Goal: Find specific page/section: Find specific page/section

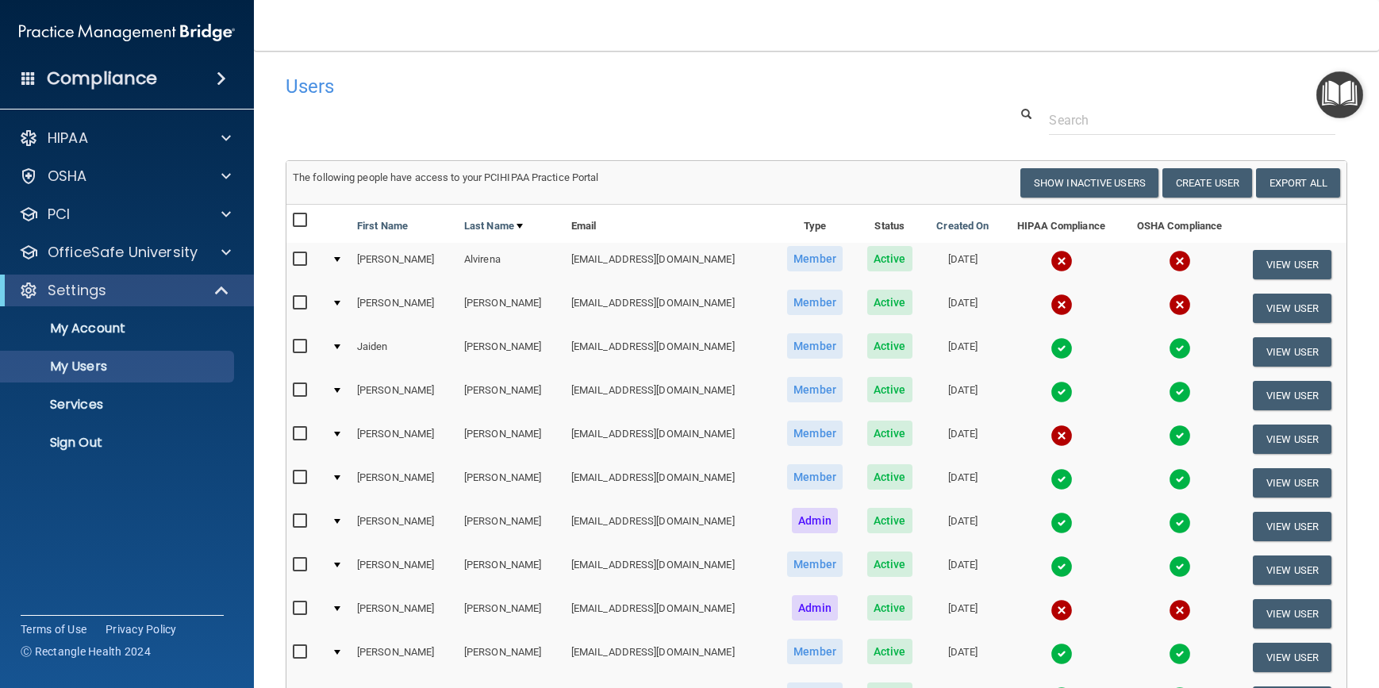
select select "20"
drag, startPoint x: 627, startPoint y: 123, endPoint x: 545, endPoint y: 102, distance: 84.5
click at [545, 102] on div "Users" at bounding box center [590, 86] width 633 height 39
drag, startPoint x: 717, startPoint y: 92, endPoint x: 658, endPoint y: 110, distance: 61.5
click at [617, 116] on div at bounding box center [817, 120] width 1086 height 29
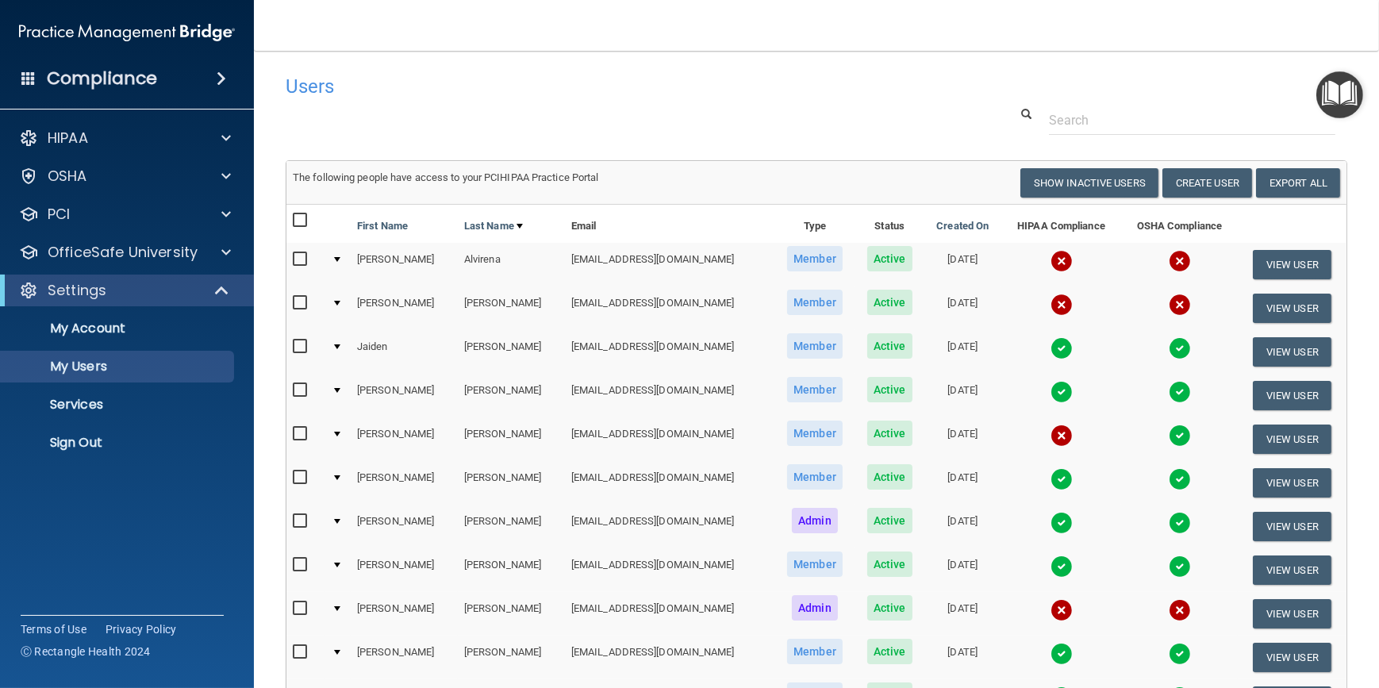
drag, startPoint x: 747, startPoint y: 100, endPoint x: 563, endPoint y: 104, distance: 183.3
click at [563, 104] on div "Users" at bounding box center [590, 86] width 633 height 39
drag, startPoint x: 628, startPoint y: 87, endPoint x: 596, endPoint y: 98, distance: 34.1
click at [540, 95] on h4 "Users" at bounding box center [590, 86] width 609 height 21
drag, startPoint x: 632, startPoint y: 98, endPoint x: 555, endPoint y: 92, distance: 76.4
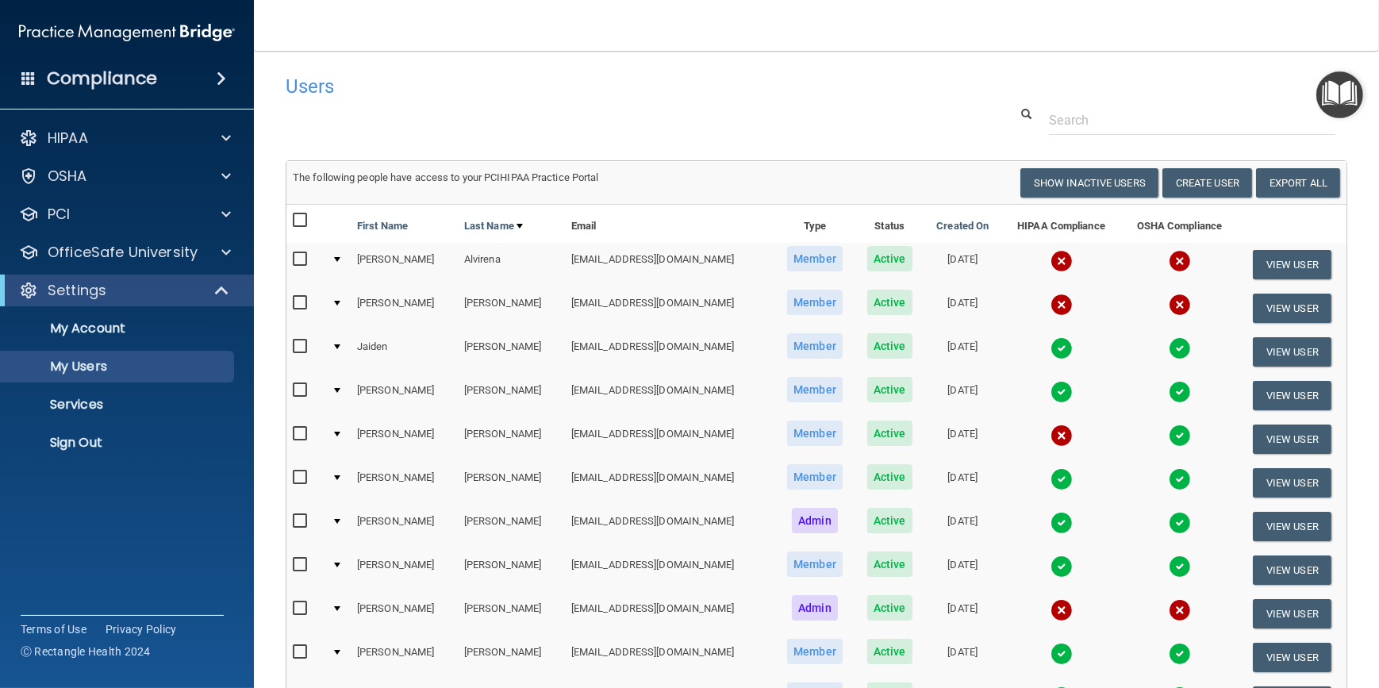
click at [513, 94] on h4 "Users" at bounding box center [590, 86] width 609 height 21
drag, startPoint x: 624, startPoint y: 99, endPoint x: 467, endPoint y: 106, distance: 158.1
click at [467, 106] on div at bounding box center [817, 120] width 1086 height 29
drag, startPoint x: 548, startPoint y: 103, endPoint x: 541, endPoint y: 84, distance: 20.1
click at [482, 90] on h4 "Users" at bounding box center [590, 86] width 609 height 21
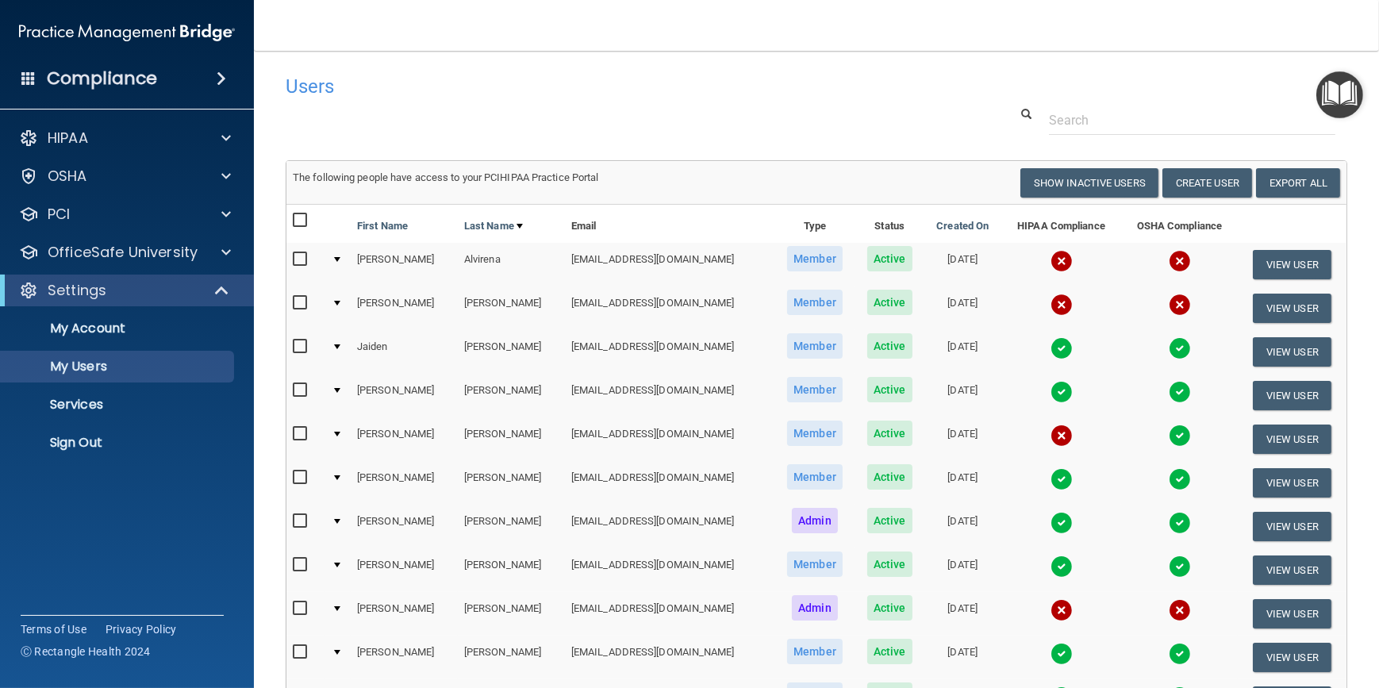
drag, startPoint x: 667, startPoint y: 83, endPoint x: 590, endPoint y: 90, distance: 76.5
click at [590, 90] on h4 "Users" at bounding box center [590, 86] width 609 height 21
drag, startPoint x: 922, startPoint y: 85, endPoint x: 809, endPoint y: 100, distance: 114.5
click at [782, 100] on div "Users" at bounding box center [590, 86] width 633 height 39
drag, startPoint x: 936, startPoint y: 90, endPoint x: 905, endPoint y: 92, distance: 31.0
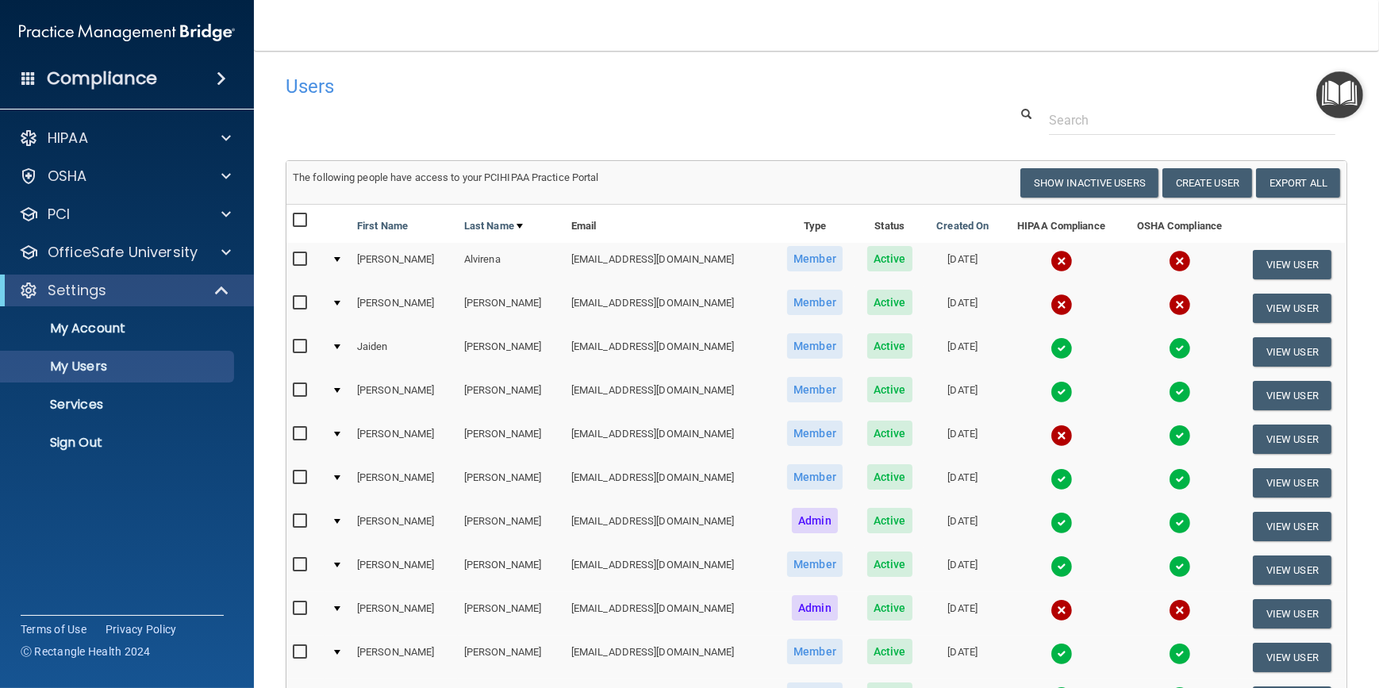
click at [848, 99] on div "Users" at bounding box center [590, 86] width 633 height 39
drag, startPoint x: 975, startPoint y: 86, endPoint x: 858, endPoint y: 84, distance: 117.5
click at [850, 86] on h4 "Users" at bounding box center [590, 86] width 609 height 21
drag, startPoint x: 986, startPoint y: 80, endPoint x: 933, endPoint y: 86, distance: 53.5
click at [936, 83] on div "Users" at bounding box center [817, 86] width 1086 height 39
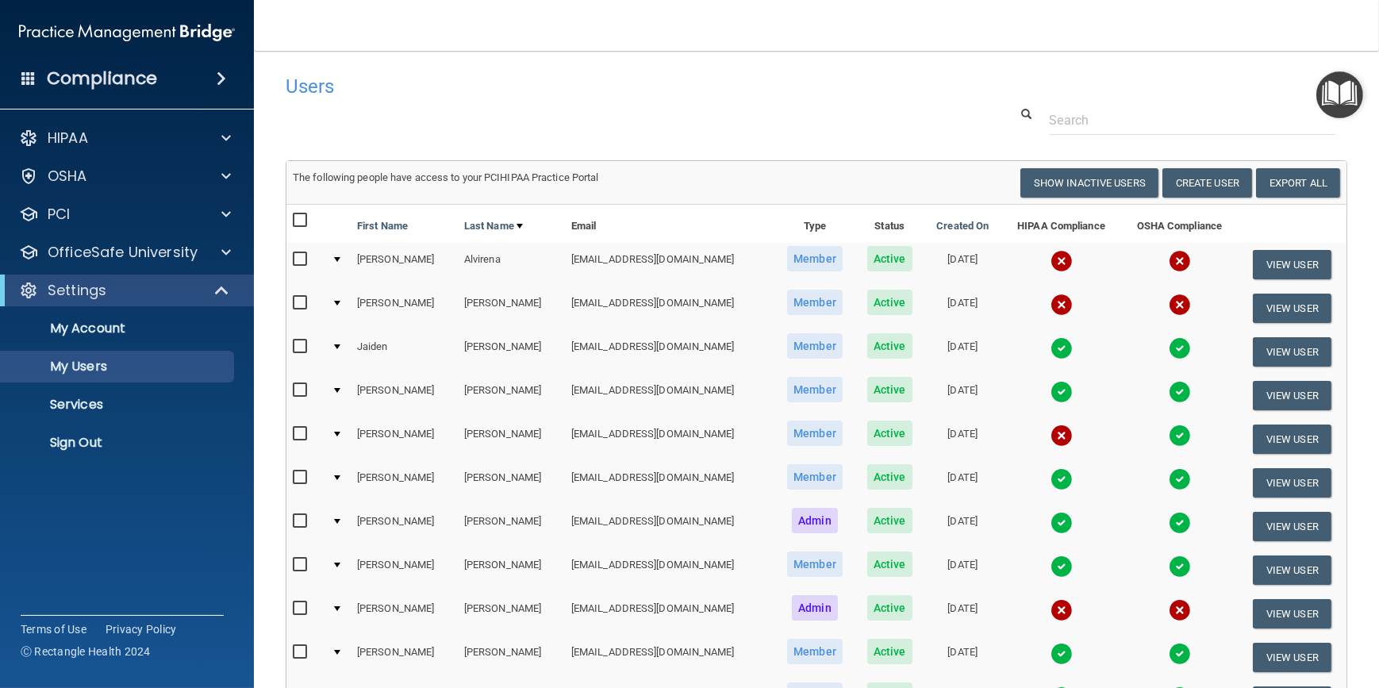
drag, startPoint x: 989, startPoint y: 79, endPoint x: 966, endPoint y: 83, distance: 22.6
click at [961, 87] on div "Users" at bounding box center [817, 86] width 1086 height 39
drag, startPoint x: 983, startPoint y: 50, endPoint x: 791, endPoint y: 91, distance: 196.4
click at [791, 91] on h4 "Users" at bounding box center [590, 86] width 609 height 21
drag, startPoint x: 713, startPoint y: 82, endPoint x: 464, endPoint y: 131, distance: 254.0
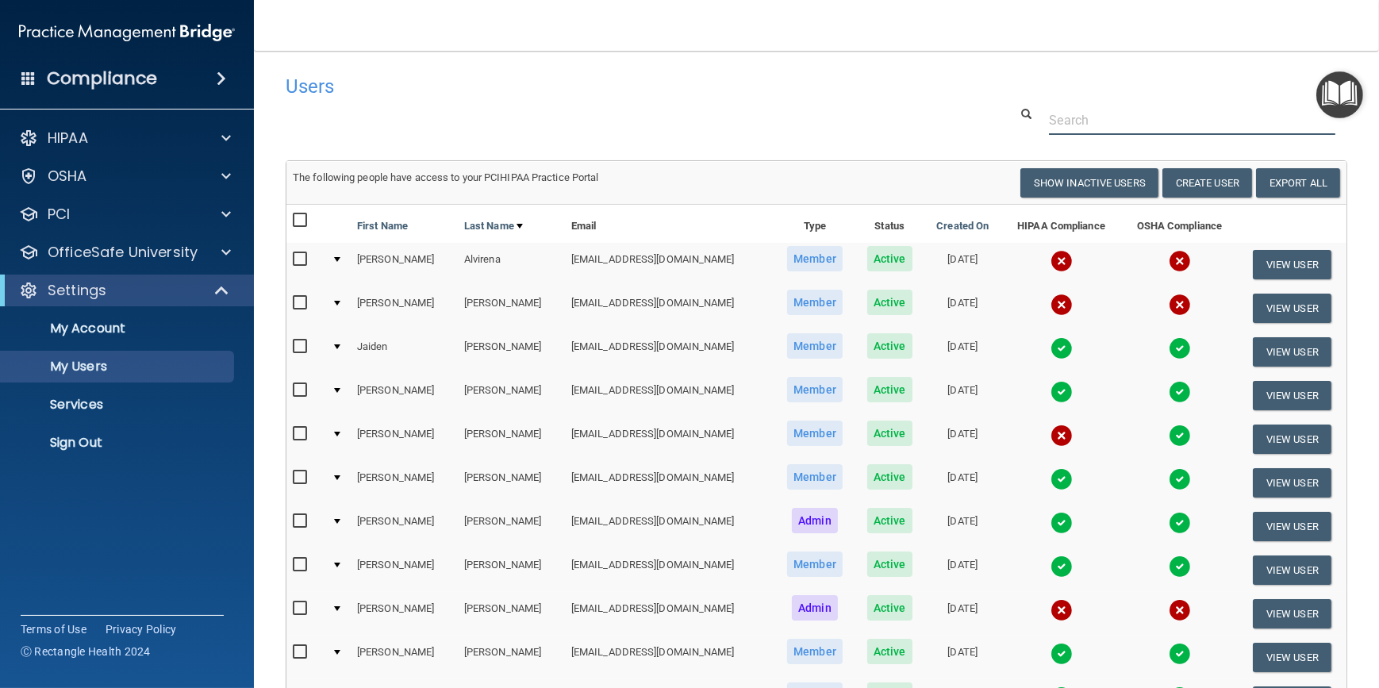
click at [464, 131] on div at bounding box center [817, 120] width 1086 height 29
drag, startPoint x: 534, startPoint y: 110, endPoint x: 378, endPoint y: 121, distance: 155.9
click at [378, 121] on div at bounding box center [817, 120] width 1086 height 29
drag, startPoint x: 529, startPoint y: 81, endPoint x: 450, endPoint y: 115, distance: 86.4
click at [447, 116] on div at bounding box center [817, 120] width 1086 height 29
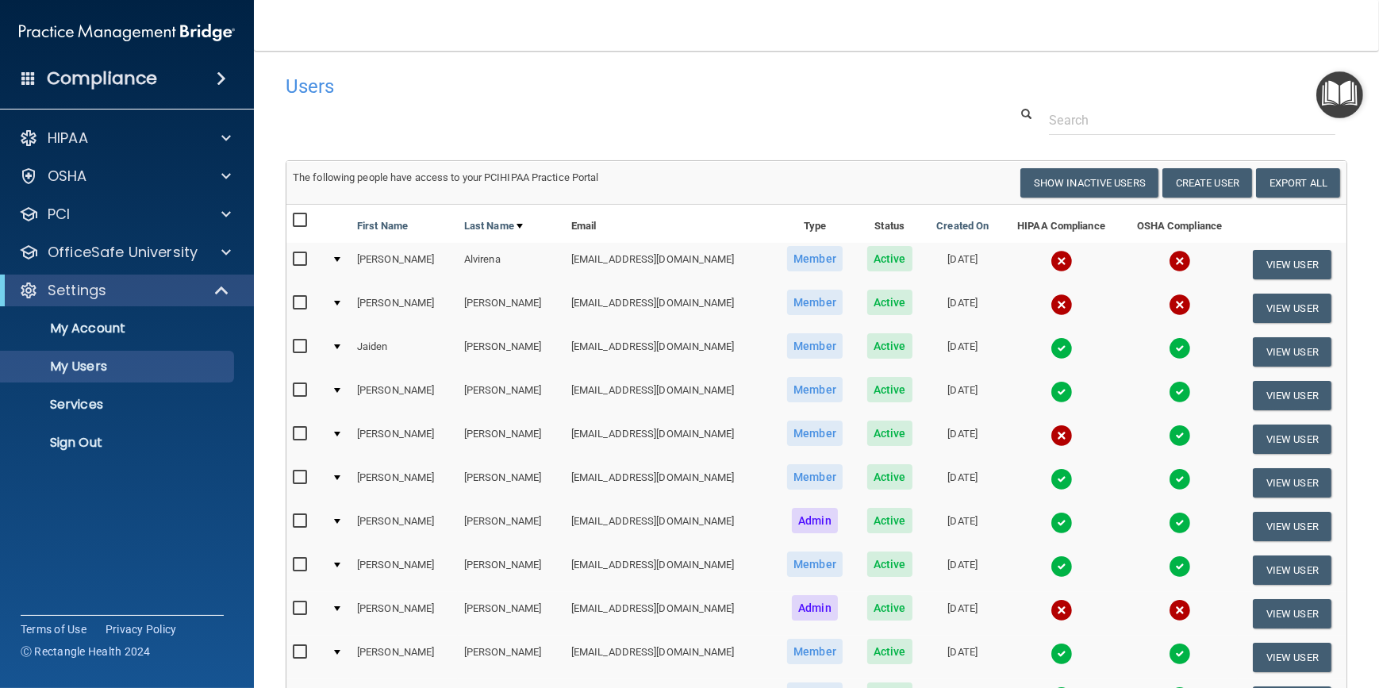
drag, startPoint x: 554, startPoint y: 96, endPoint x: 463, endPoint y: 109, distance: 92.1
click at [463, 109] on div at bounding box center [817, 120] width 1086 height 29
drag, startPoint x: 628, startPoint y: 100, endPoint x: 455, endPoint y: 124, distance: 175.4
click at [455, 124] on div at bounding box center [817, 120] width 1086 height 29
drag, startPoint x: 456, startPoint y: 124, endPoint x: 450, endPoint y: 117, distance: 9.0
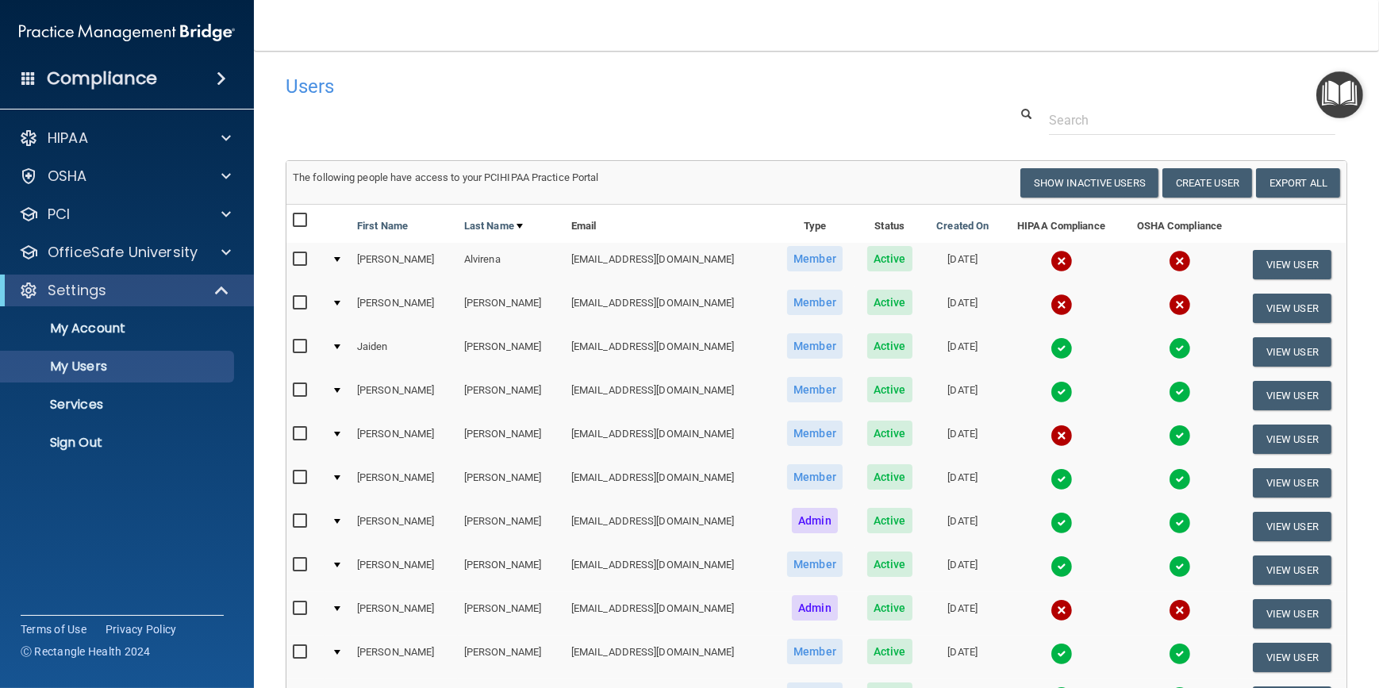
drag, startPoint x: 450, startPoint y: 117, endPoint x: 367, endPoint y: 121, distance: 83.4
click at [367, 121] on div at bounding box center [817, 120] width 1086 height 29
drag, startPoint x: 662, startPoint y: 97, endPoint x: 629, endPoint y: 101, distance: 32.8
click at [629, 101] on div "Users" at bounding box center [590, 86] width 633 height 39
